Goal: Transaction & Acquisition: Obtain resource

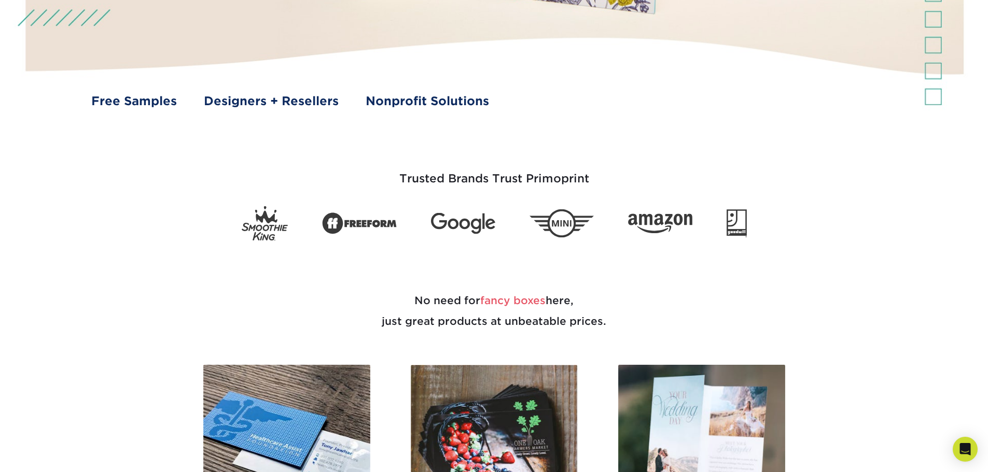
scroll to position [467, 0]
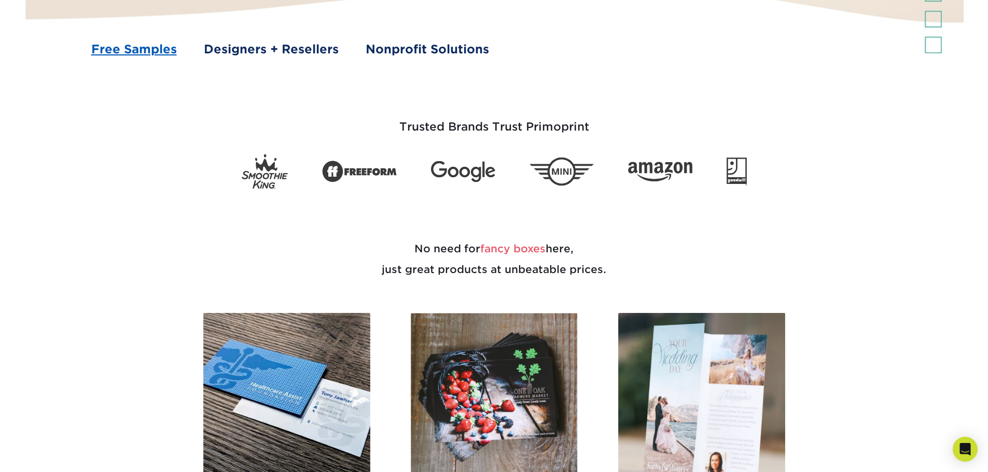
click at [140, 52] on link "Free Samples" at bounding box center [134, 49] width 86 height 18
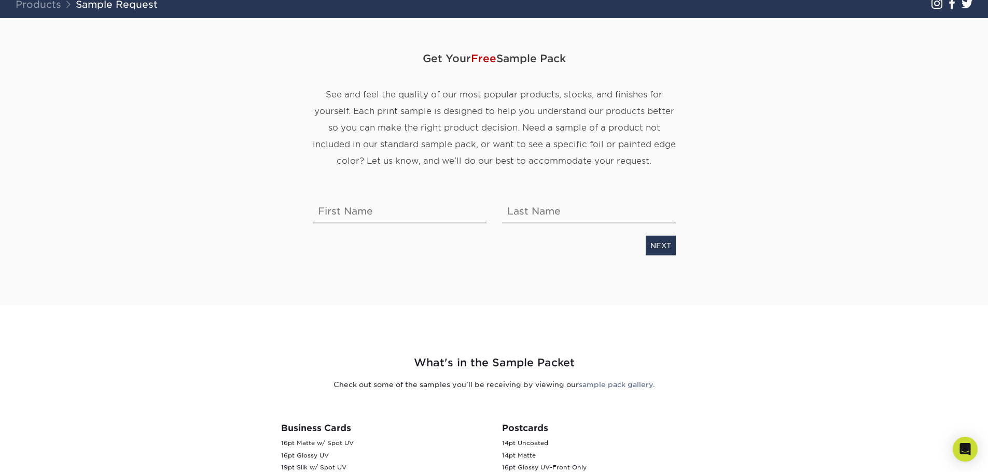
scroll to position [104, 0]
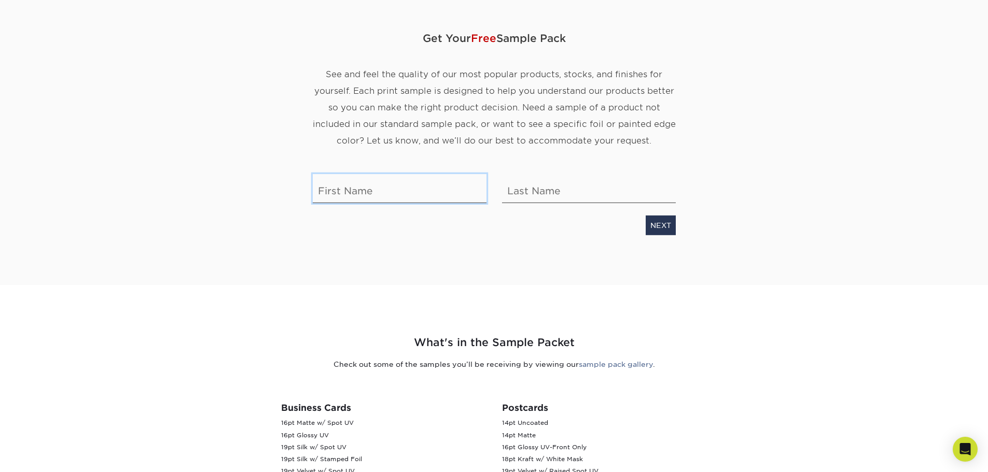
click at [331, 194] on input "text" at bounding box center [400, 188] width 174 height 29
click at [380, 188] on input "text" at bounding box center [400, 188] width 174 height 29
type input "Ruby"
type input "Ahmed"
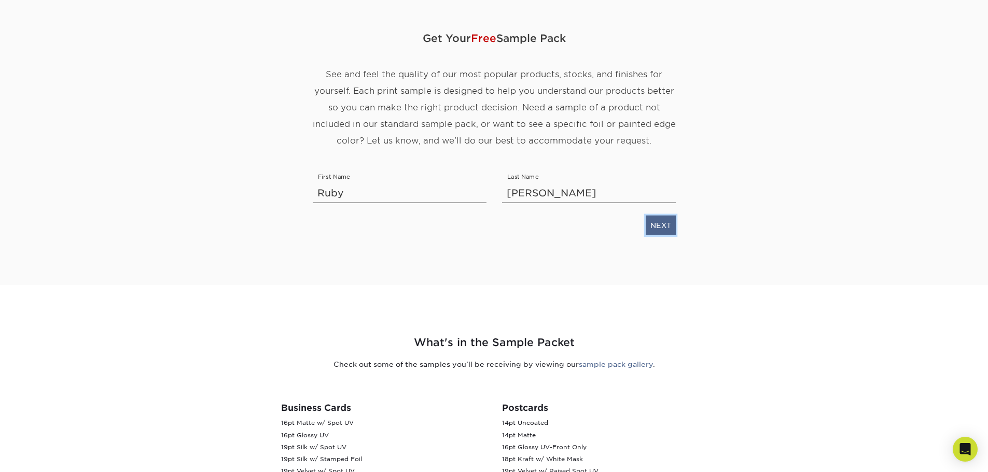
click at [667, 226] on link "NEXT" at bounding box center [661, 226] width 30 height 20
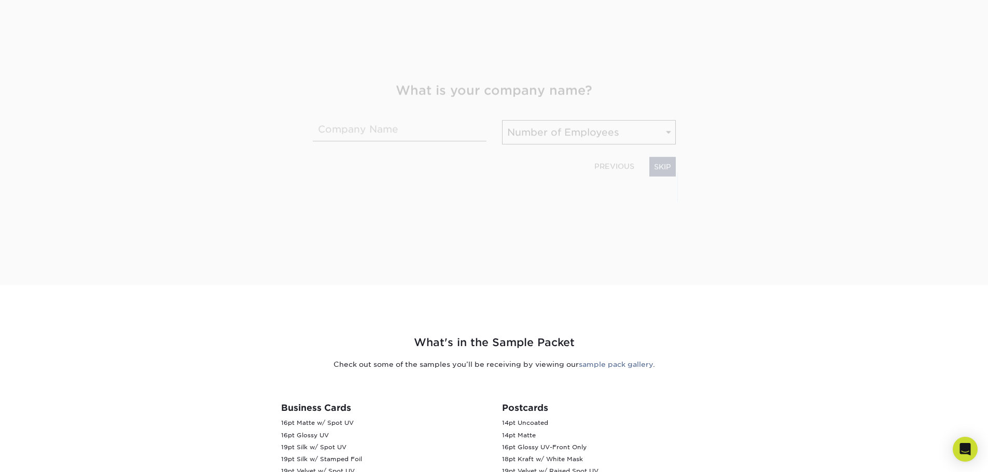
scroll to position [162, 0]
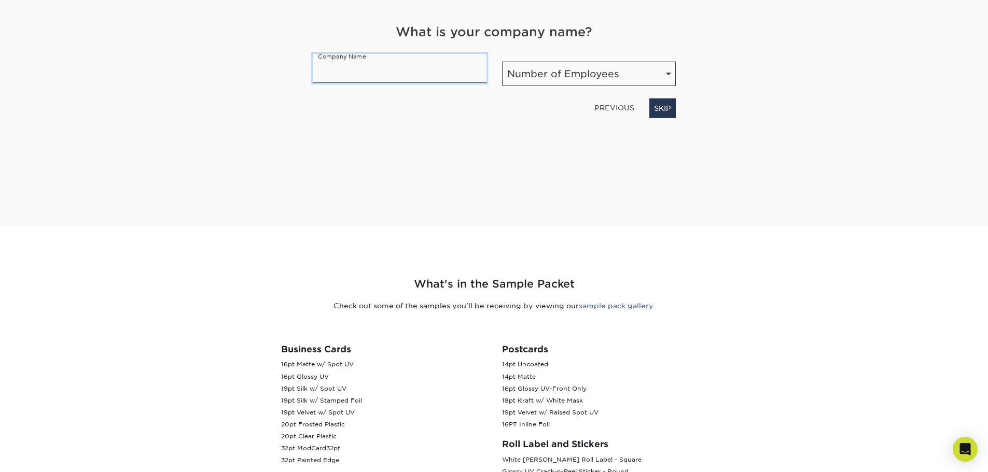
click at [414, 76] on input "text" at bounding box center [400, 68] width 174 height 29
click at [608, 72] on select "Number of Employees Self-employed 1-10 employees 11-50 employees 51-200 employe…" at bounding box center [589, 74] width 174 height 24
select select "Self-employed"
click at [502, 62] on select "Number of Employees Self-employed 1-10 employees 11-50 employees 51-200 employe…" at bounding box center [589, 74] width 174 height 24
click at [660, 108] on link "NEXT" at bounding box center [661, 109] width 30 height 20
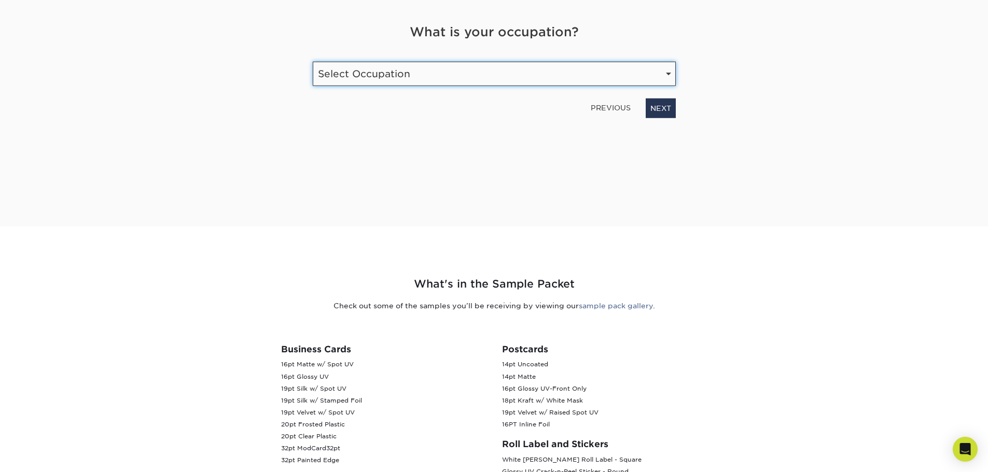
click at [546, 79] on select "Select Occupation Agency Automotive Blogger Cleaning Services Construction Educ…" at bounding box center [494, 74] width 363 height 24
select select "Transportation"
click at [313, 62] on select "Select Occupation Agency Automotive Blogger Cleaning Services Construction Educ…" at bounding box center [494, 74] width 363 height 24
click at [669, 107] on link "NEXT" at bounding box center [661, 109] width 30 height 20
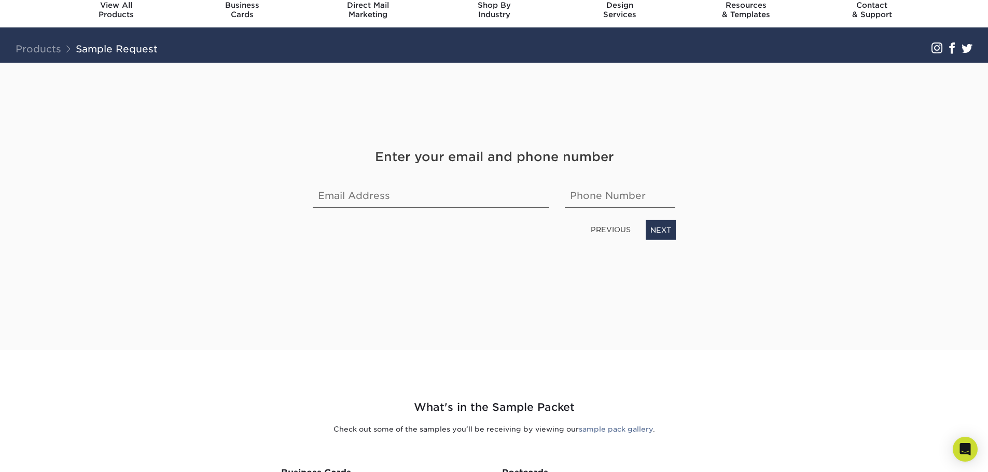
scroll to position [0, 0]
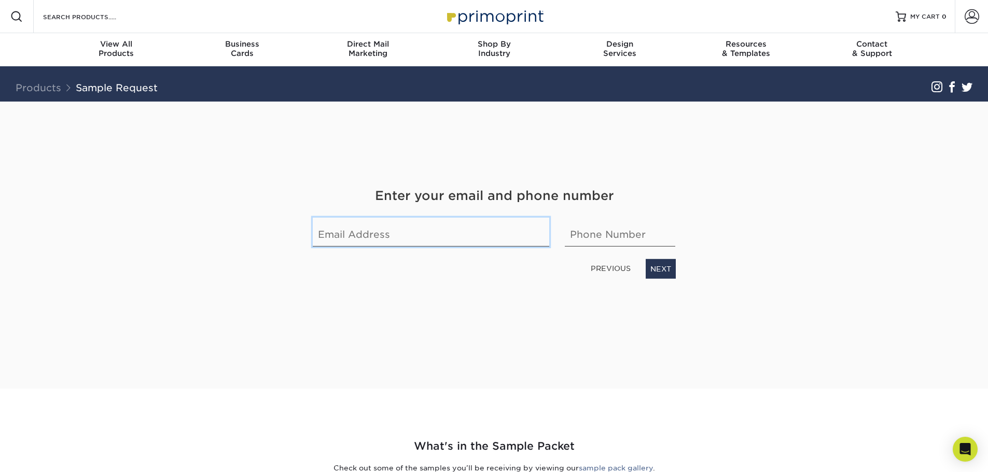
click at [381, 231] on input "email" at bounding box center [431, 232] width 237 height 29
type input "digitalyours20@hotmail.com"
type input "5078678612"
click at [658, 271] on link "NEXT" at bounding box center [661, 269] width 30 height 20
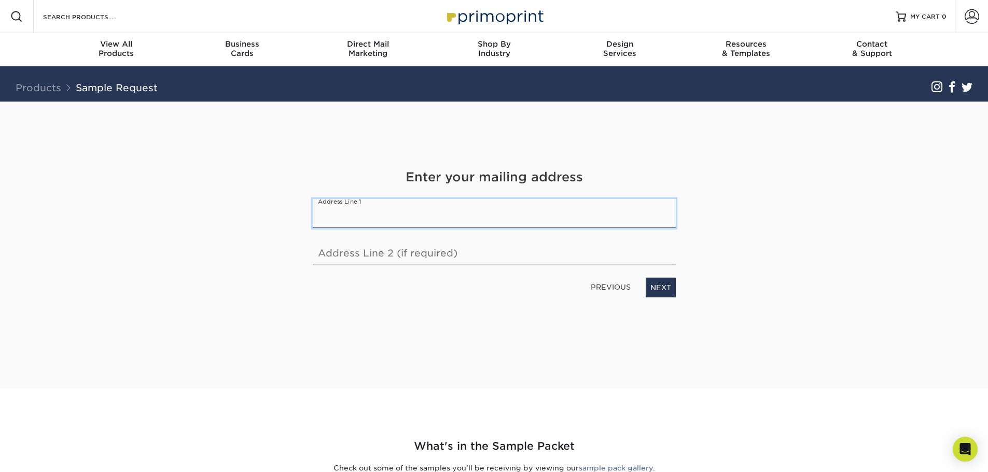
scroll to position [52, 0]
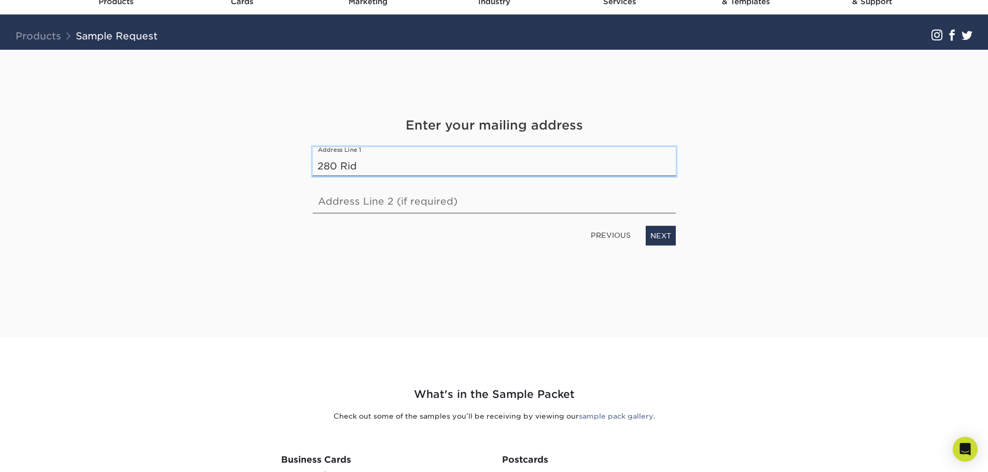
type input "280 Ridge Road"
select select "NJ"
select select "US"
click at [663, 233] on link "NEXT" at bounding box center [661, 236] width 30 height 20
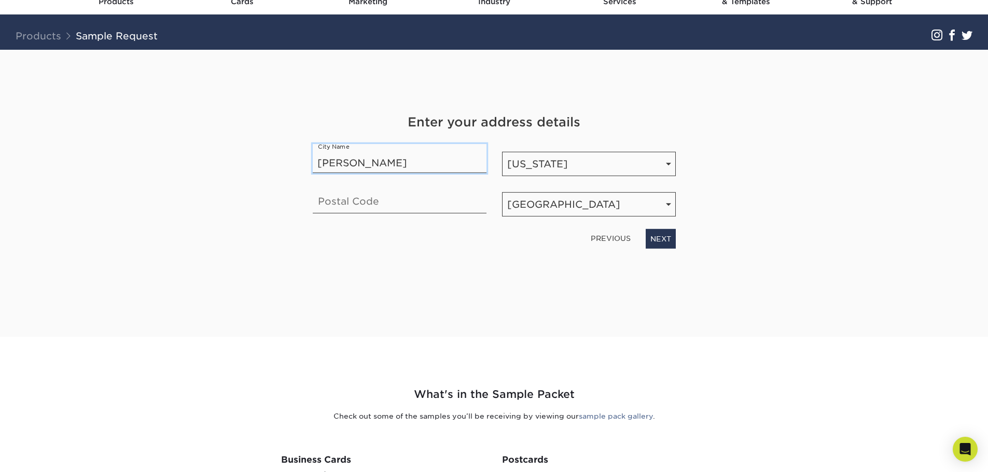
type input "Rutherford"
click at [688, 120] on div "Get Your Free Sample Pack See and feel the quality of our most popular products…" at bounding box center [494, 193] width 607 height 287
click at [461, 194] on input "text" at bounding box center [400, 199] width 174 height 29
type input "07070"
click at [659, 238] on link "NEXT" at bounding box center [661, 239] width 30 height 20
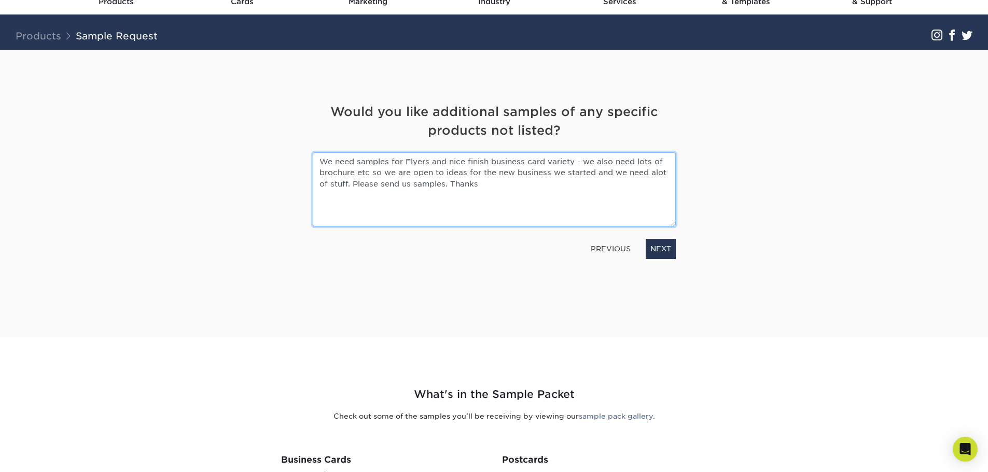
click at [450, 186] on textarea "We need samples for Flyers and nice finish business card variety - we also need…" at bounding box center [494, 189] width 363 height 74
type textarea "We need samples for Flyers and nice finish business card variety - we also need…"
click at [663, 242] on link "NEXT" at bounding box center [661, 249] width 30 height 20
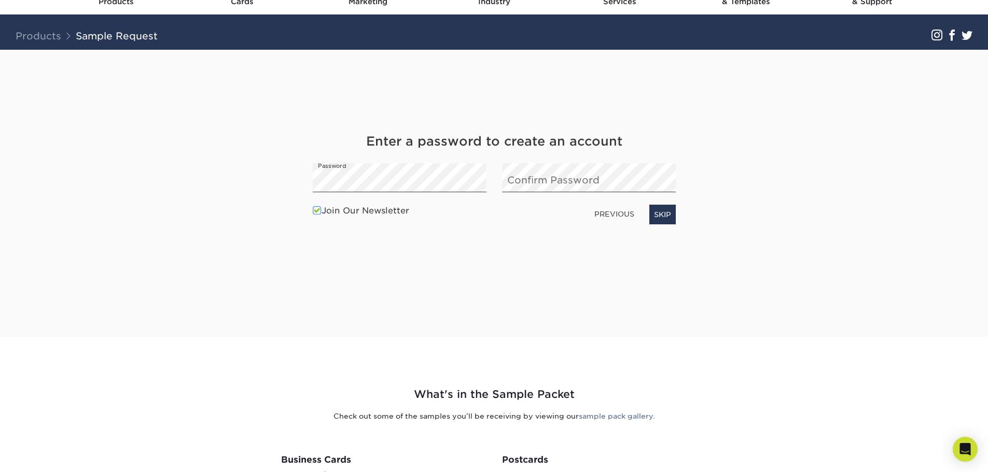
click at [386, 212] on label "Join Our Newsletter" at bounding box center [361, 211] width 96 height 12
click at [0, 0] on input "Join Our Newsletter" at bounding box center [0, 0] width 0 height 0
click at [662, 216] on link "SKIP" at bounding box center [662, 215] width 26 height 20
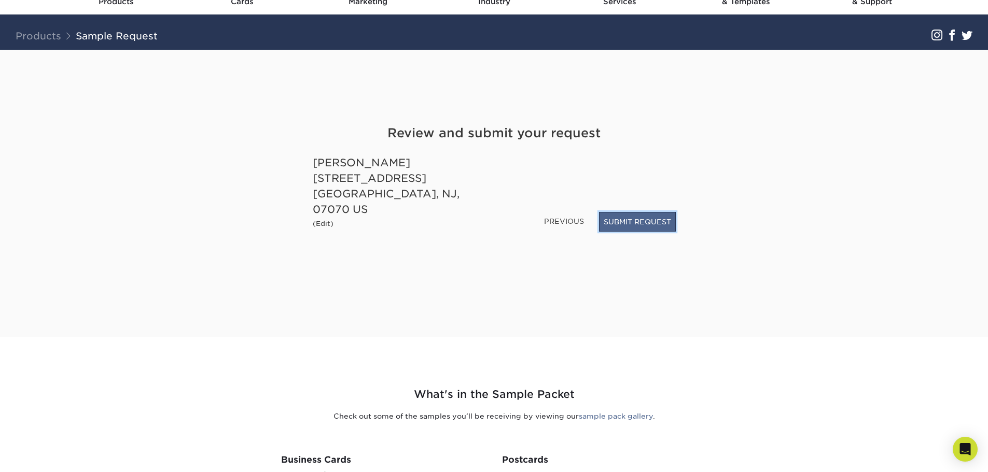
click at [631, 226] on button "SUBMIT REQUEST" at bounding box center [637, 222] width 77 height 20
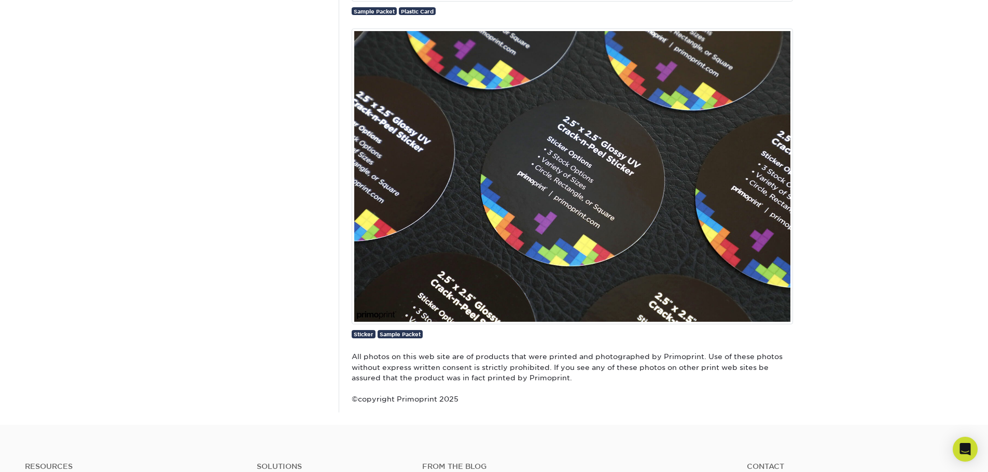
scroll to position [2098, 0]
